Goal: Task Accomplishment & Management: Manage account settings

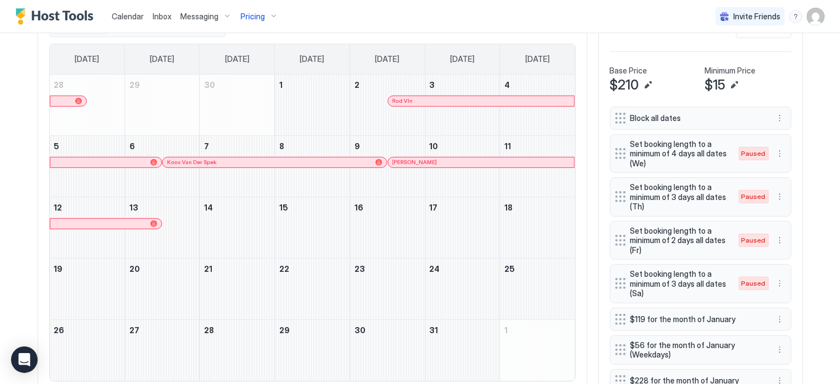
scroll to position [212, 637]
click at [220, 17] on div "Messaging" at bounding box center [206, 16] width 60 height 19
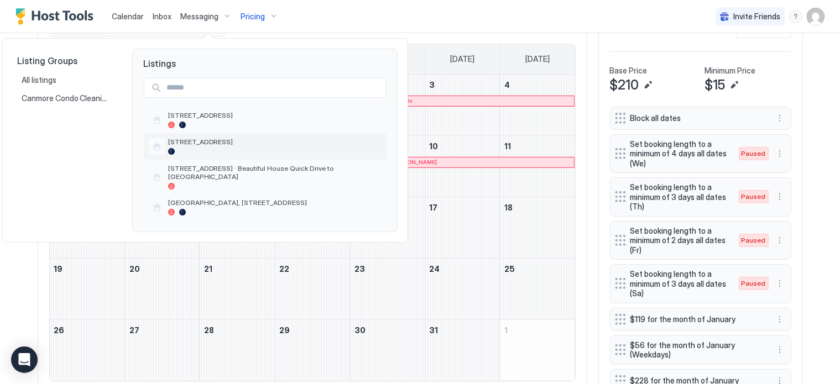
click at [197, 141] on span "[STREET_ADDRESS]" at bounding box center [274, 142] width 213 height 8
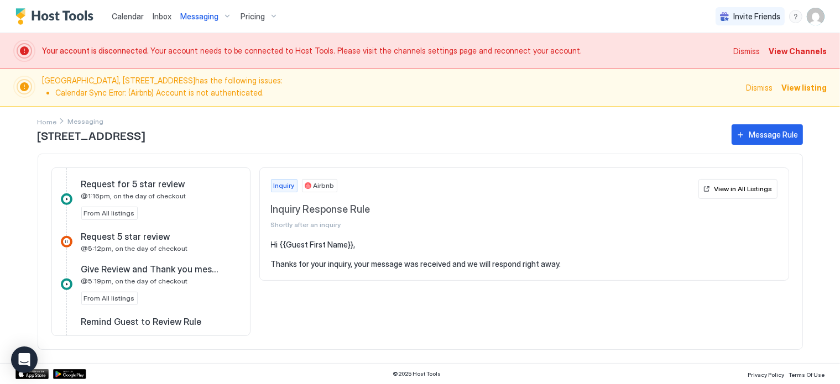
scroll to position [830, 0]
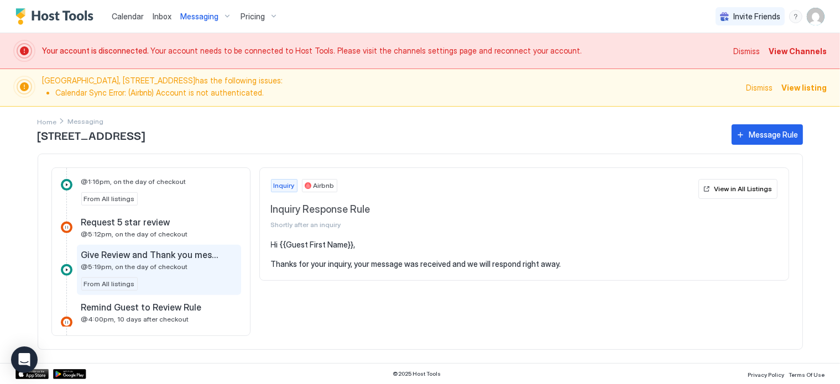
click at [132, 263] on span "@5:19pm, on the day of checkout" at bounding box center [134, 267] width 107 height 8
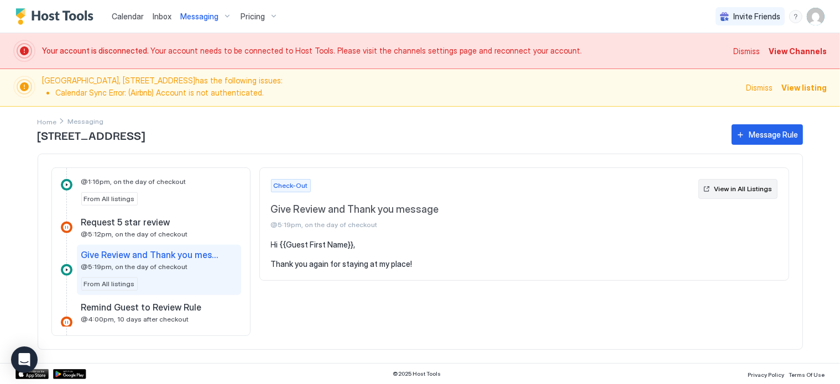
click at [738, 188] on div "View in All Listings" at bounding box center [743, 189] width 58 height 10
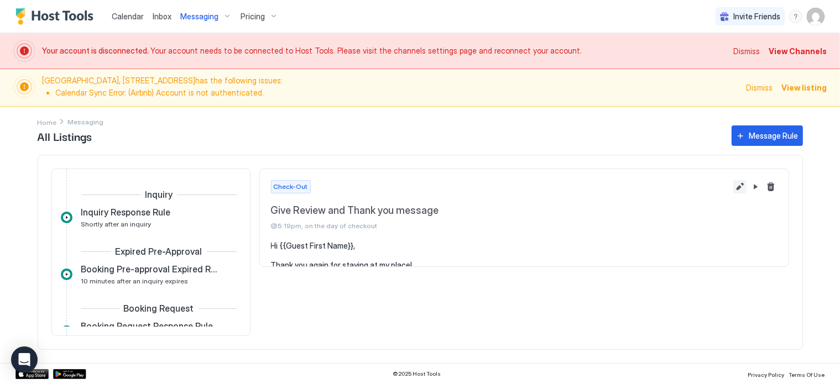
scroll to position [502, 0]
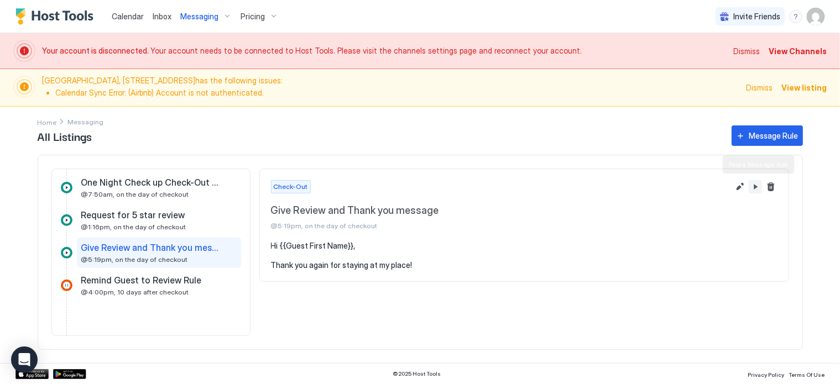
click at [756, 187] on button "Pause Message Rule" at bounding box center [754, 186] width 13 height 13
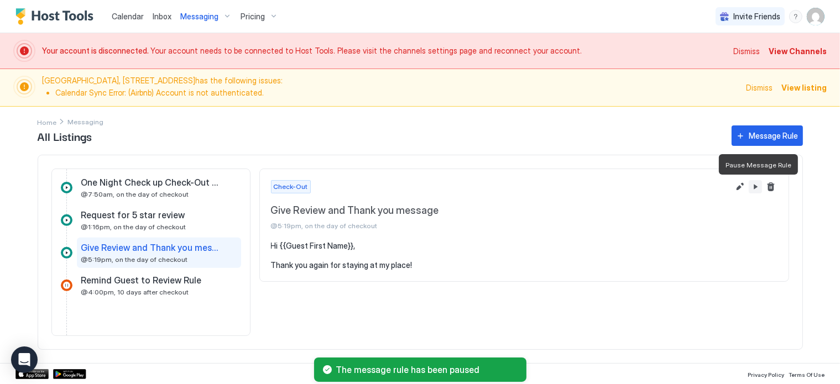
click at [756, 187] on button "Pause Message Rule" at bounding box center [754, 186] width 13 height 13
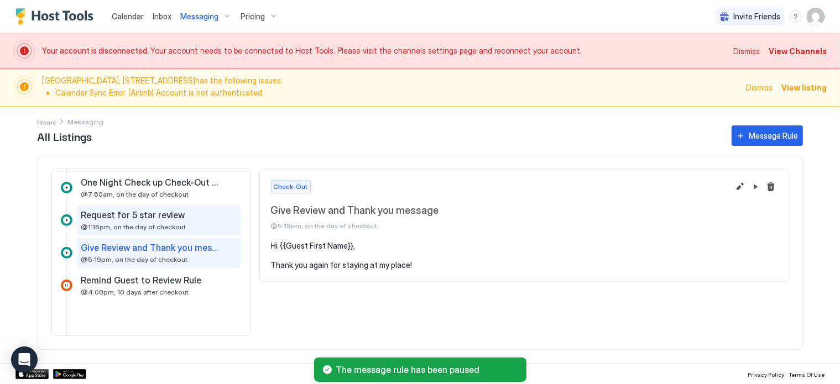
click at [145, 223] on span "@1:16pm, on the day of checkout" at bounding box center [133, 227] width 105 height 8
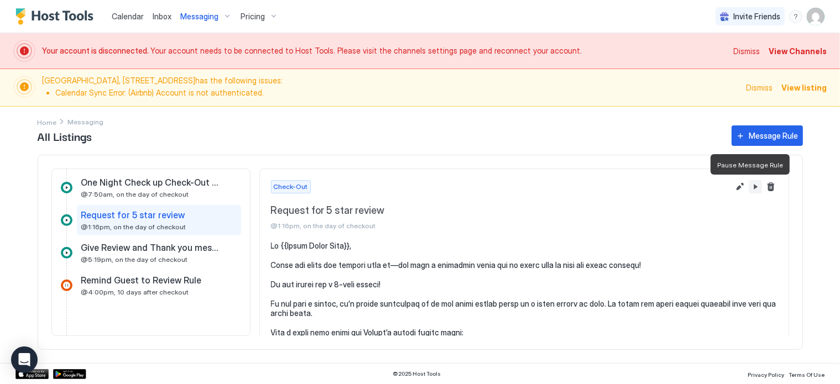
click at [748, 185] on button "Pause Message Rule" at bounding box center [754, 186] width 13 height 13
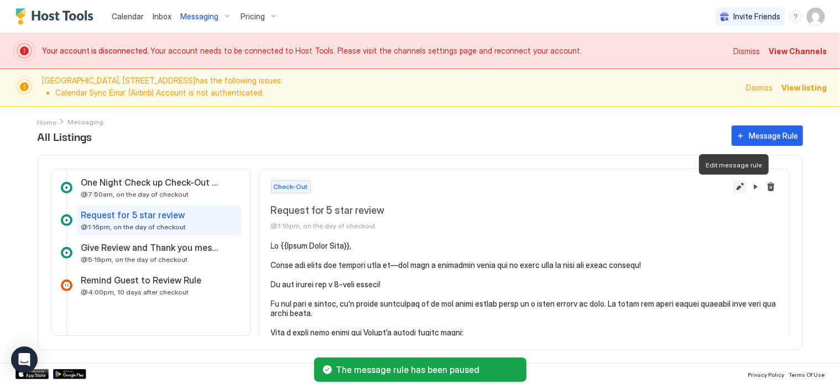
click at [733, 186] on button "Edit message rule" at bounding box center [739, 186] width 13 height 13
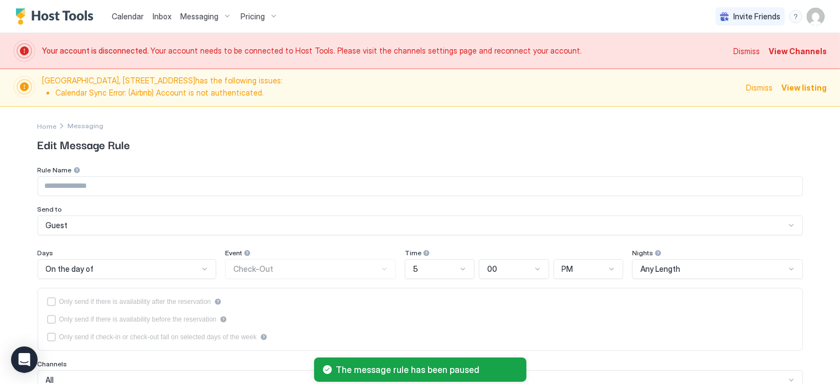
type input "**********"
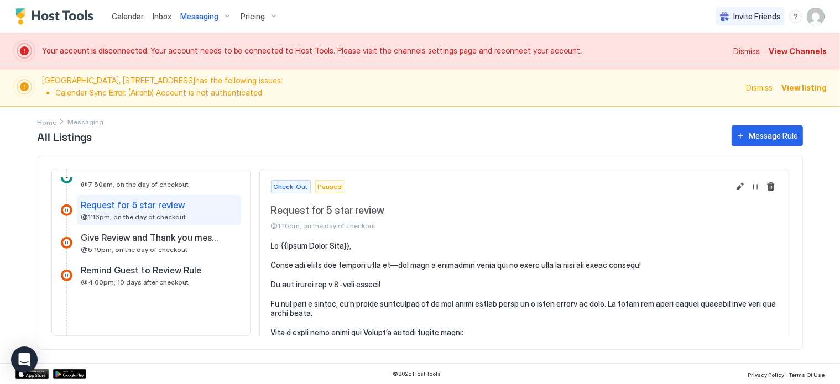
scroll to position [532, 0]
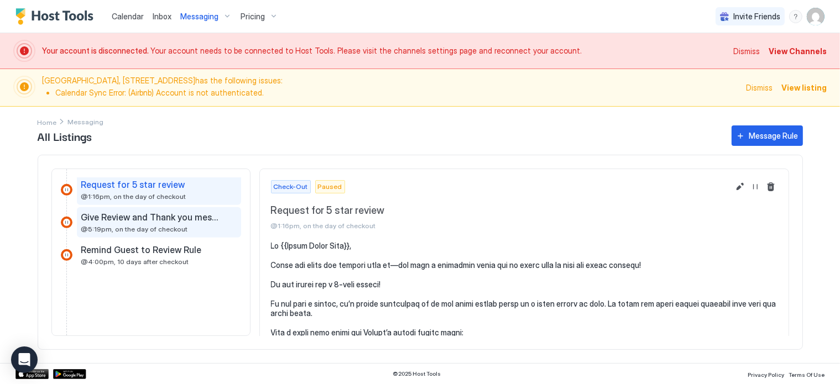
click at [152, 225] on span "@5:19pm, on the day of checkout" at bounding box center [134, 229] width 107 height 8
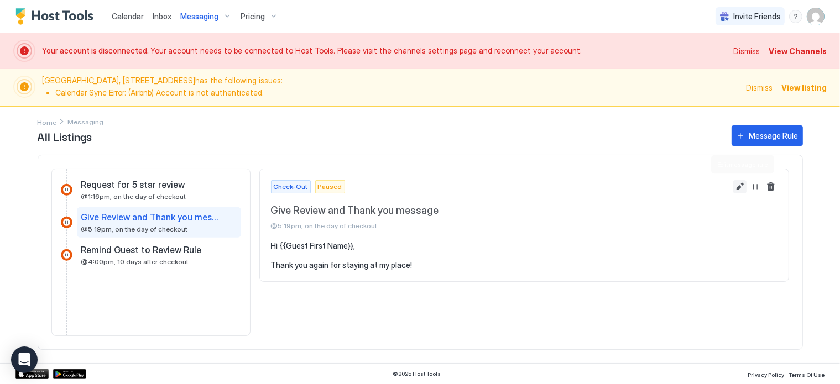
click at [738, 187] on button "Edit message rule" at bounding box center [739, 186] width 13 height 13
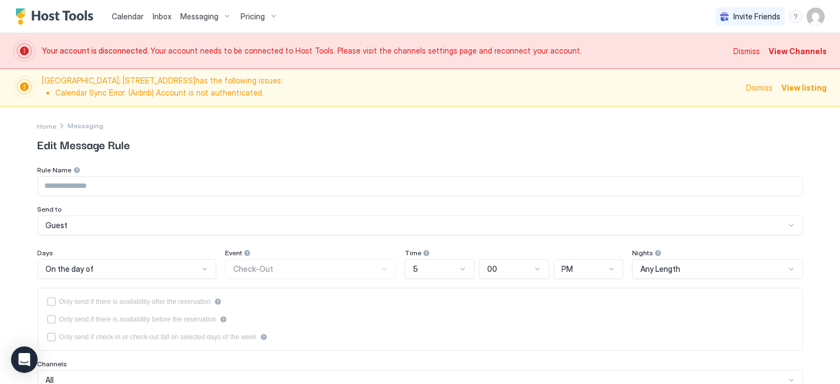
type input "**********"
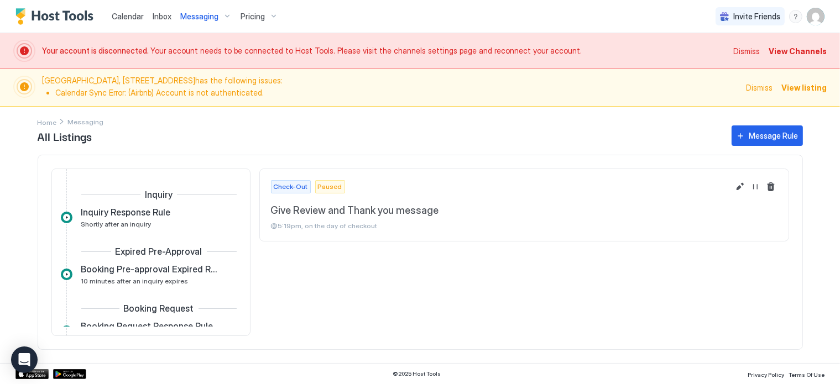
scroll to position [502, 0]
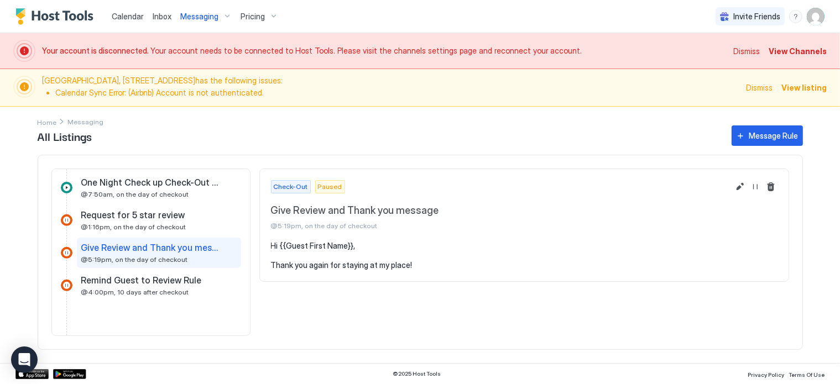
click at [254, 165] on div "Inquiry Inquiry Response Rule Shortly after an inquiry Expired Pre-Approval Boo…" at bounding box center [420, 252] width 765 height 195
